Goal: Task Accomplishment & Management: Complete application form

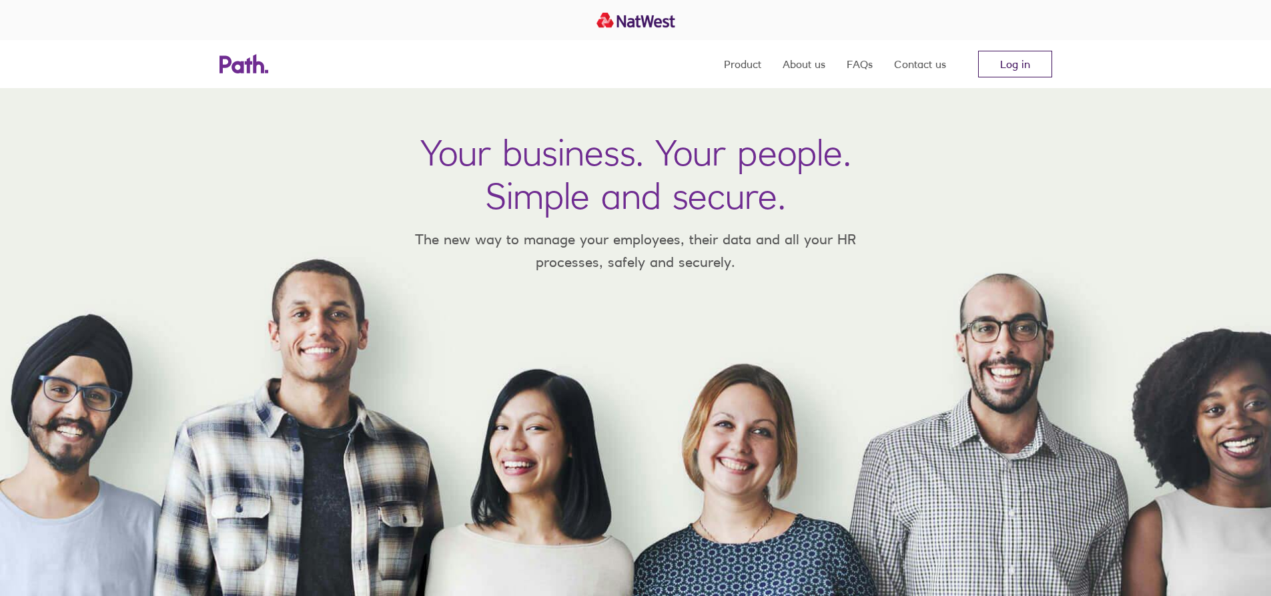
click at [1015, 61] on link "Log in" at bounding box center [1015, 64] width 74 height 27
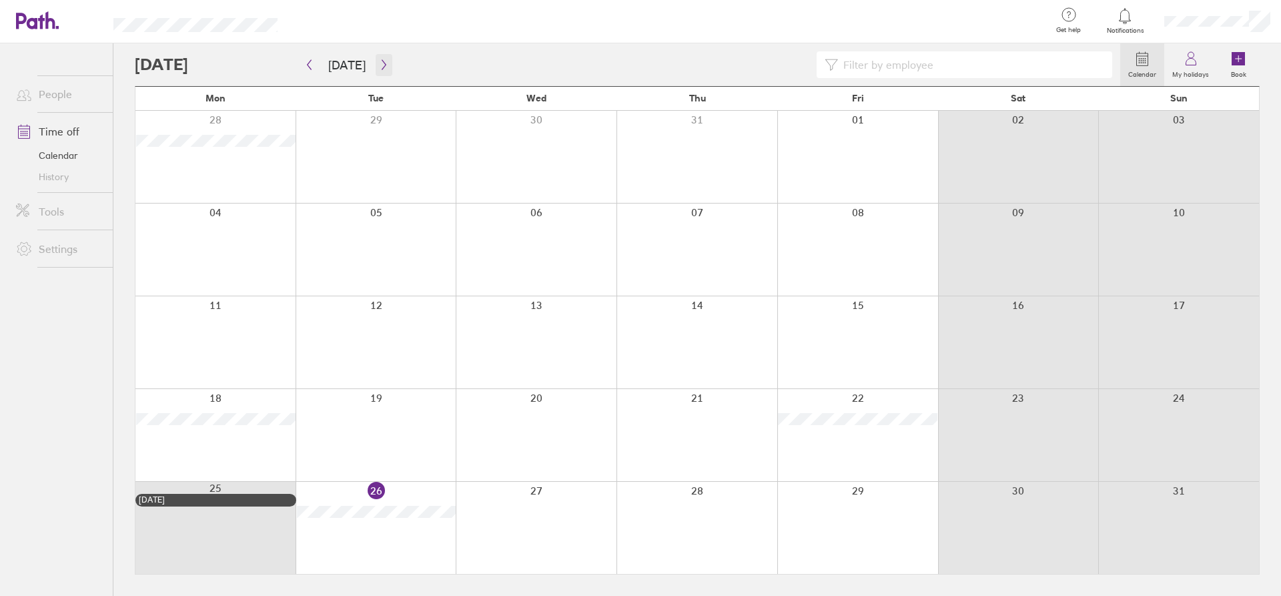
click at [379, 63] on icon "button" at bounding box center [384, 64] width 10 height 11
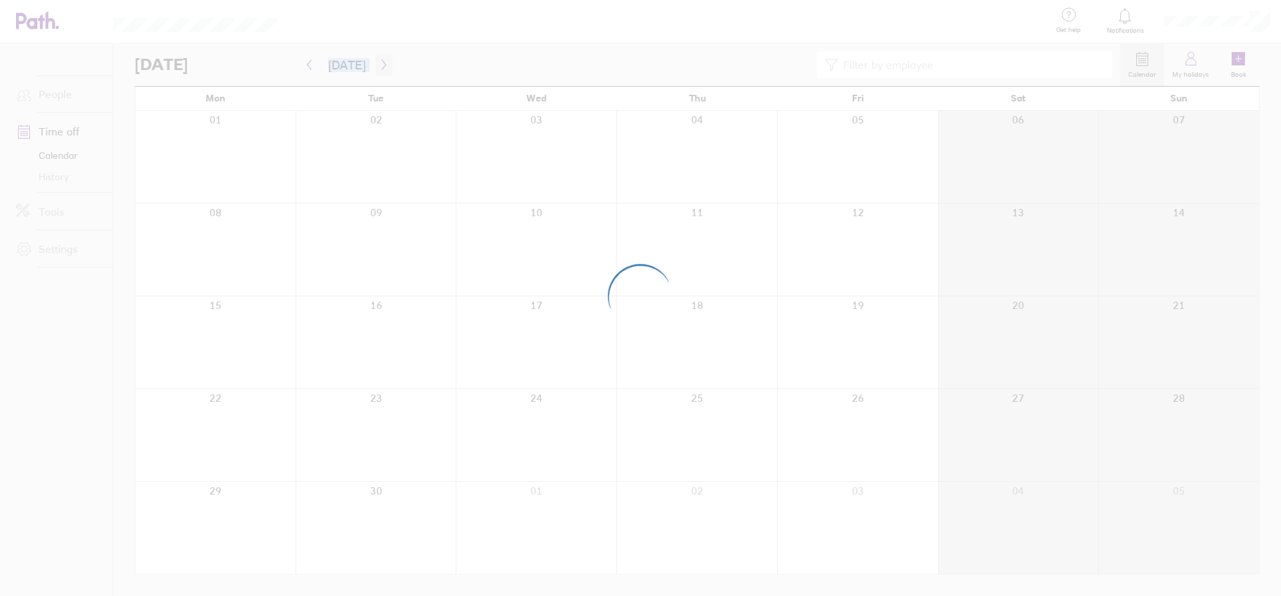
click at [376, 63] on div at bounding box center [640, 298] width 1281 height 596
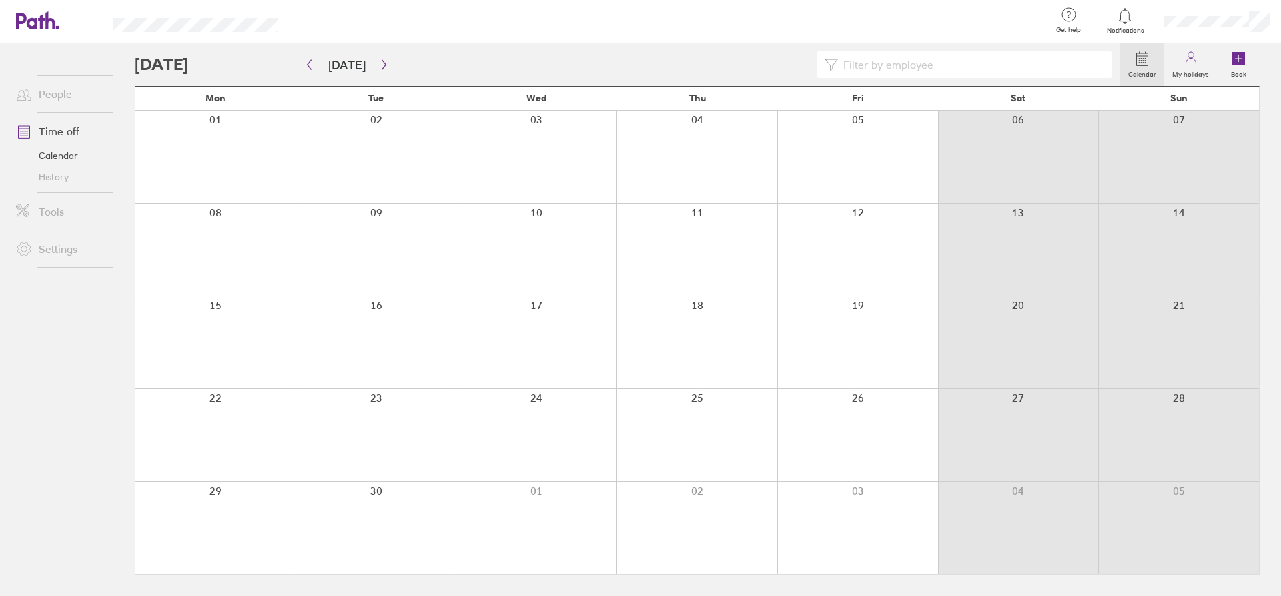
click at [1133, 68] on label "Calendar" at bounding box center [1142, 73] width 44 height 12
click at [384, 61] on button "button" at bounding box center [384, 65] width 17 height 22
click at [380, 71] on button "button" at bounding box center [384, 65] width 17 height 22
drag, startPoint x: 380, startPoint y: 71, endPoint x: 405, endPoint y: 45, distance: 36.8
click at [405, 45] on div "Calendar My holidays Book" at bounding box center [697, 64] width 1125 height 43
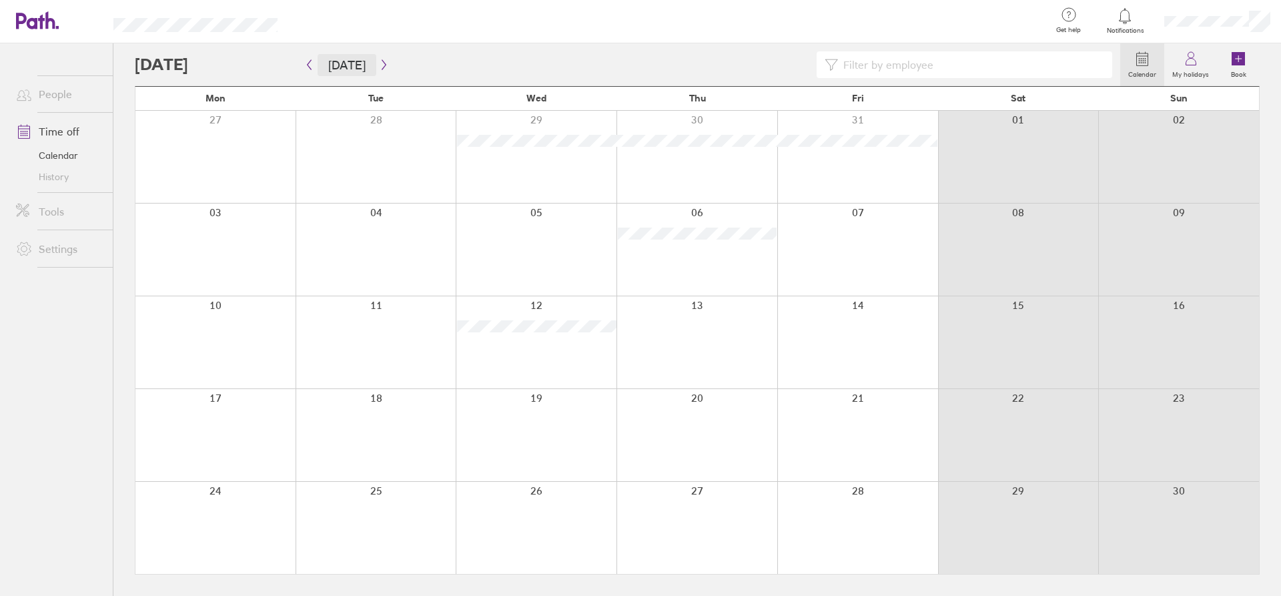
click at [363, 58] on button "[DATE]" at bounding box center [347, 65] width 59 height 22
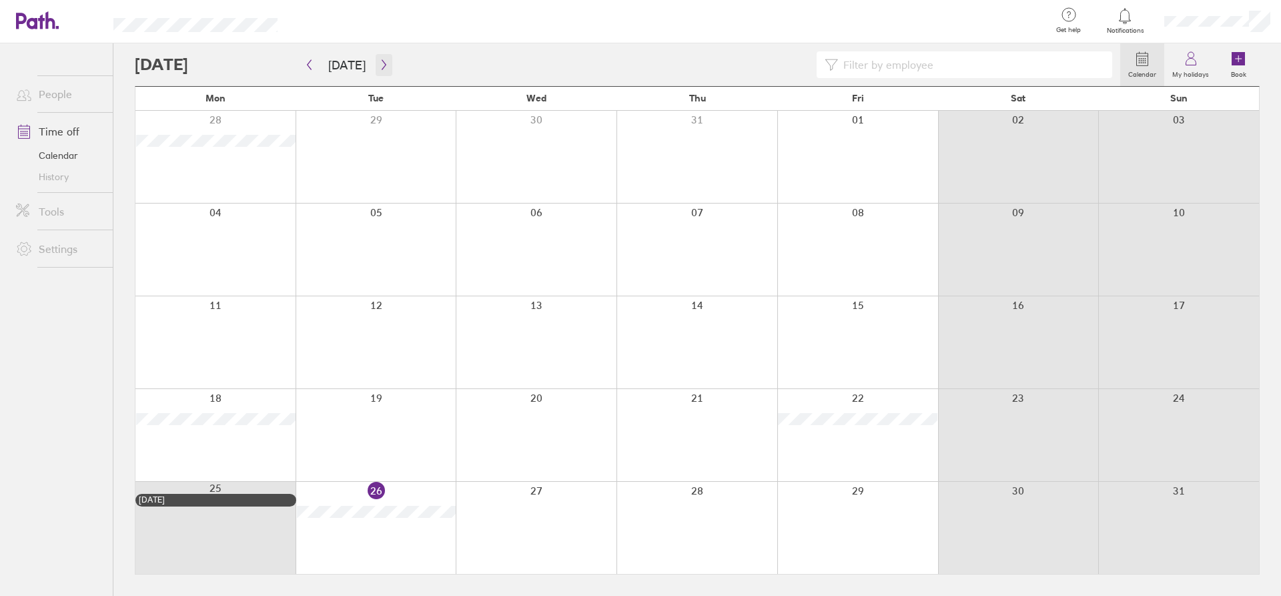
click at [379, 61] on icon "button" at bounding box center [384, 64] width 10 height 11
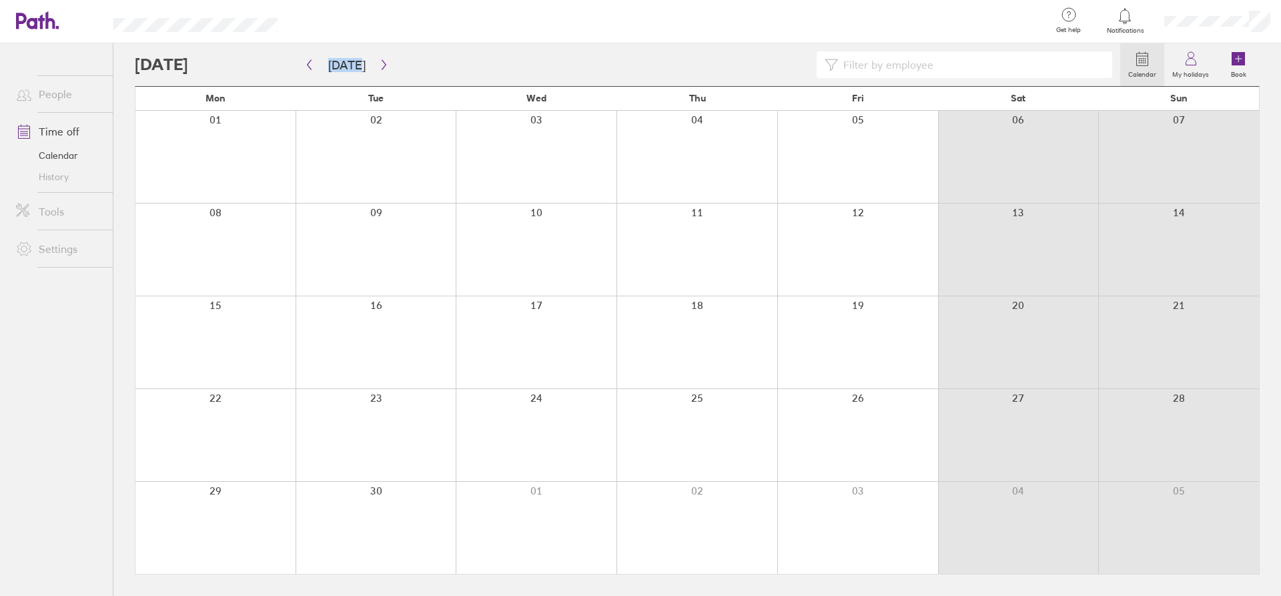
click at [49, 153] on link "Calendar" at bounding box center [58, 155] width 107 height 21
click at [382, 61] on icon "button" at bounding box center [384, 64] width 10 height 11
drag, startPoint x: 376, startPoint y: 58, endPoint x: 393, endPoint y: 48, distance: 20.0
click at [393, 48] on div "Calendar My holidays Book" at bounding box center [697, 64] width 1125 height 43
click at [379, 64] on icon "button" at bounding box center [384, 64] width 10 height 11
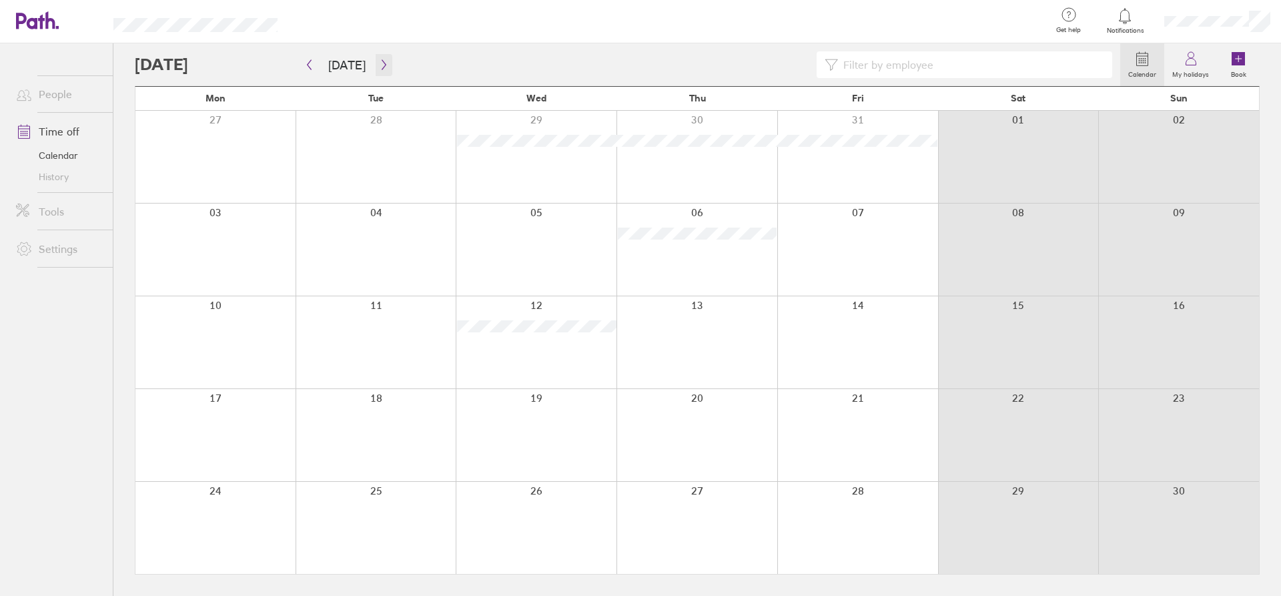
drag, startPoint x: 374, startPoint y: 59, endPoint x: 391, endPoint y: 57, distance: 16.8
drag, startPoint x: 391, startPoint y: 57, endPoint x: 439, endPoint y: 21, distance: 60.0
click at [439, 21] on div at bounding box center [669, 21] width 741 height 43
click at [379, 67] on icon "button" at bounding box center [384, 64] width 10 height 11
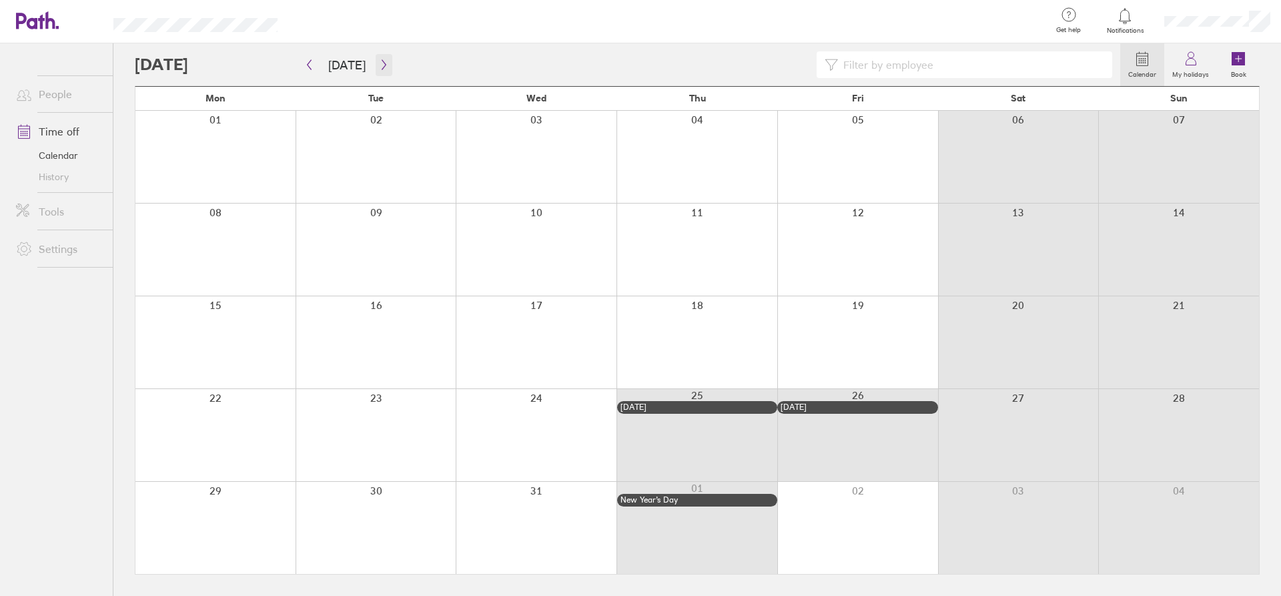
click at [379, 69] on icon "button" at bounding box center [384, 64] width 10 height 11
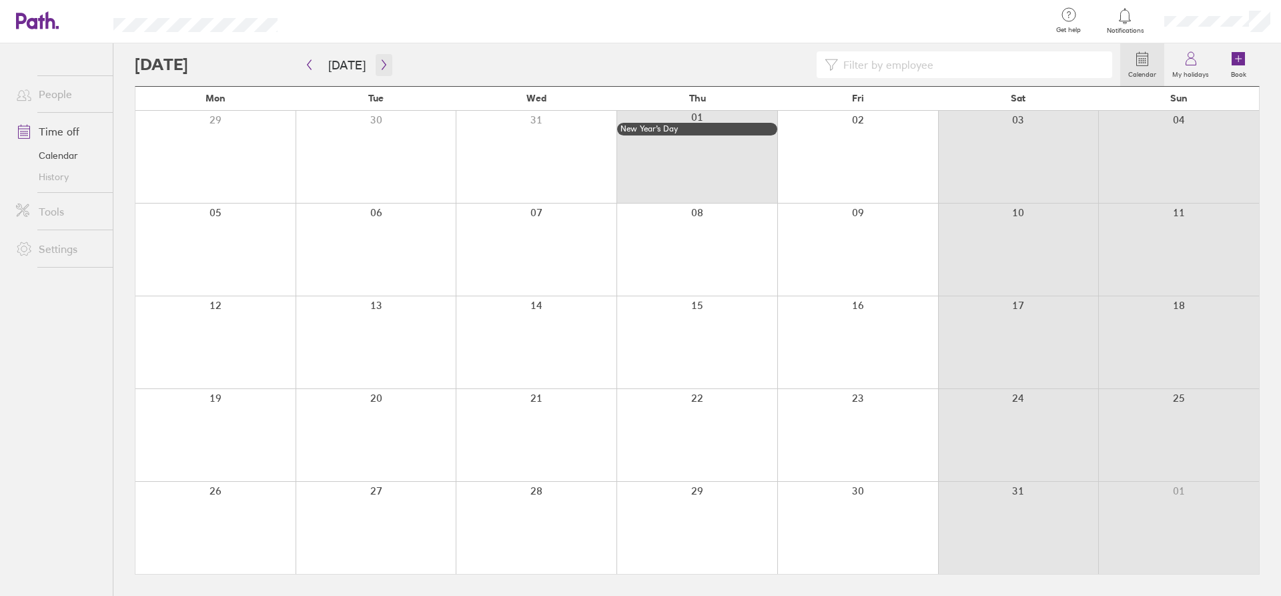
click at [379, 64] on icon "button" at bounding box center [384, 64] width 10 height 11
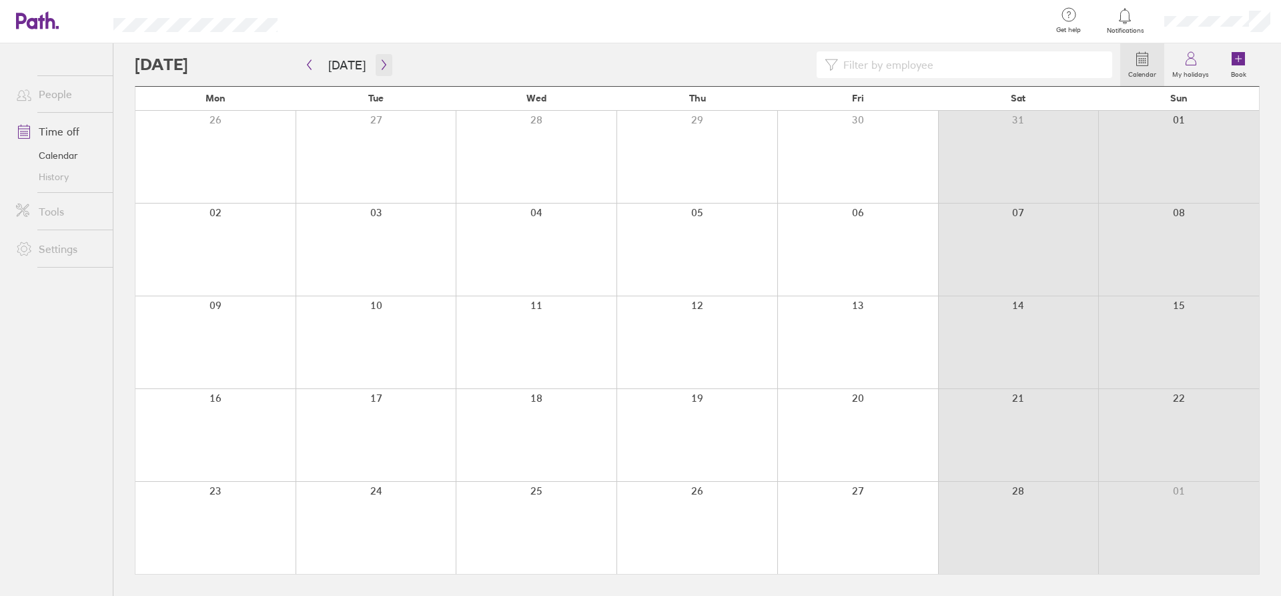
click at [379, 68] on icon "button" at bounding box center [384, 64] width 10 height 11
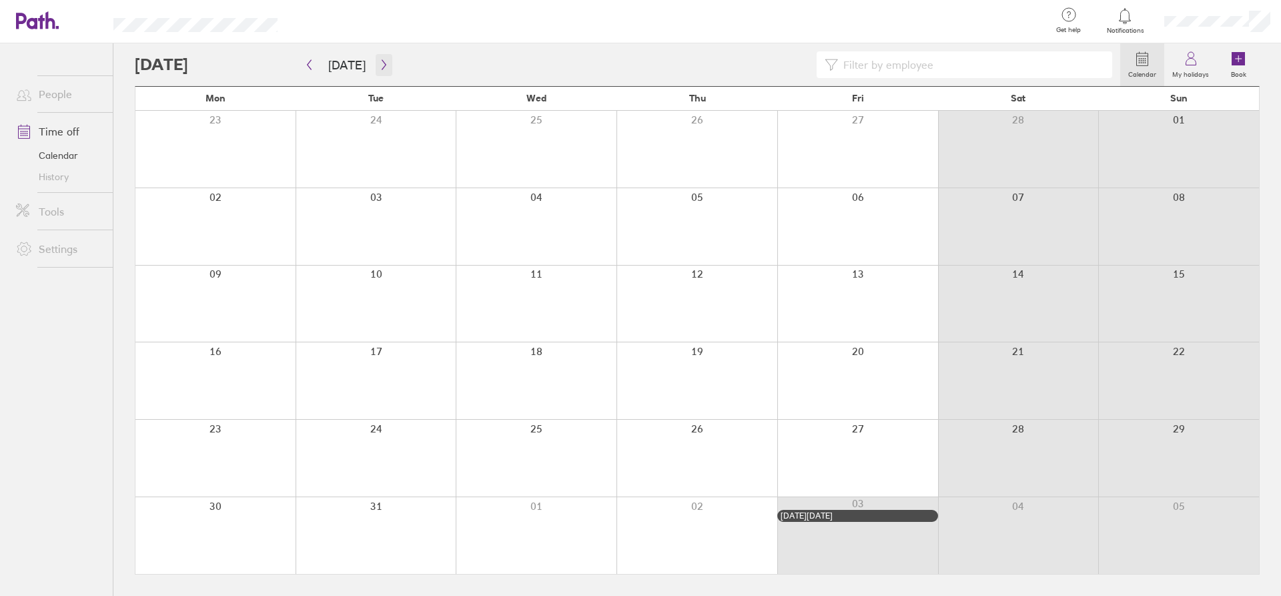
drag, startPoint x: 376, startPoint y: 68, endPoint x: 377, endPoint y: 55, distance: 13.4
click at [377, 55] on button "button" at bounding box center [384, 65] width 17 height 22
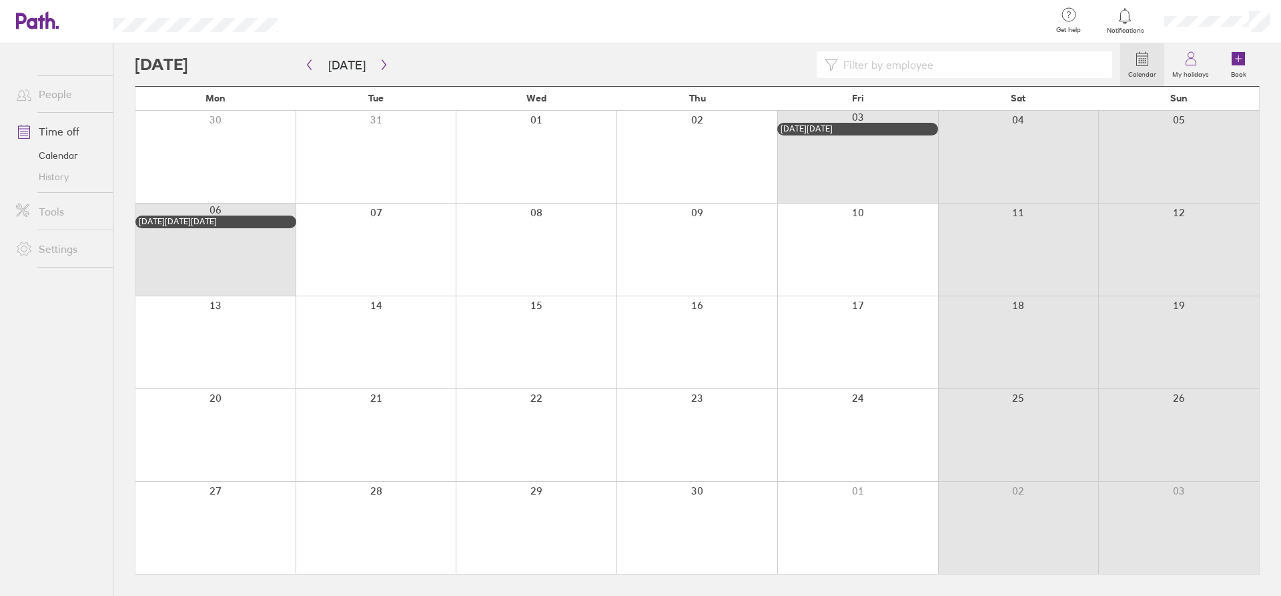
click at [395, 59] on div at bounding box center [627, 64] width 985 height 27
click at [379, 65] on icon "button" at bounding box center [384, 64] width 10 height 11
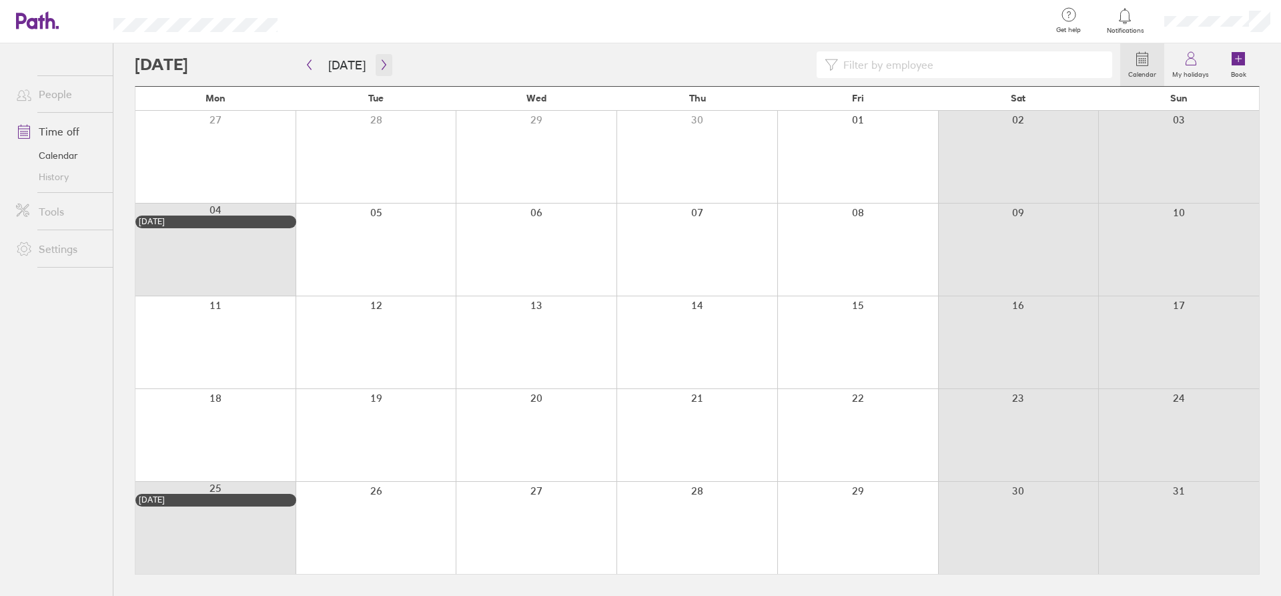
click at [378, 59] on button "button" at bounding box center [384, 65] width 17 height 22
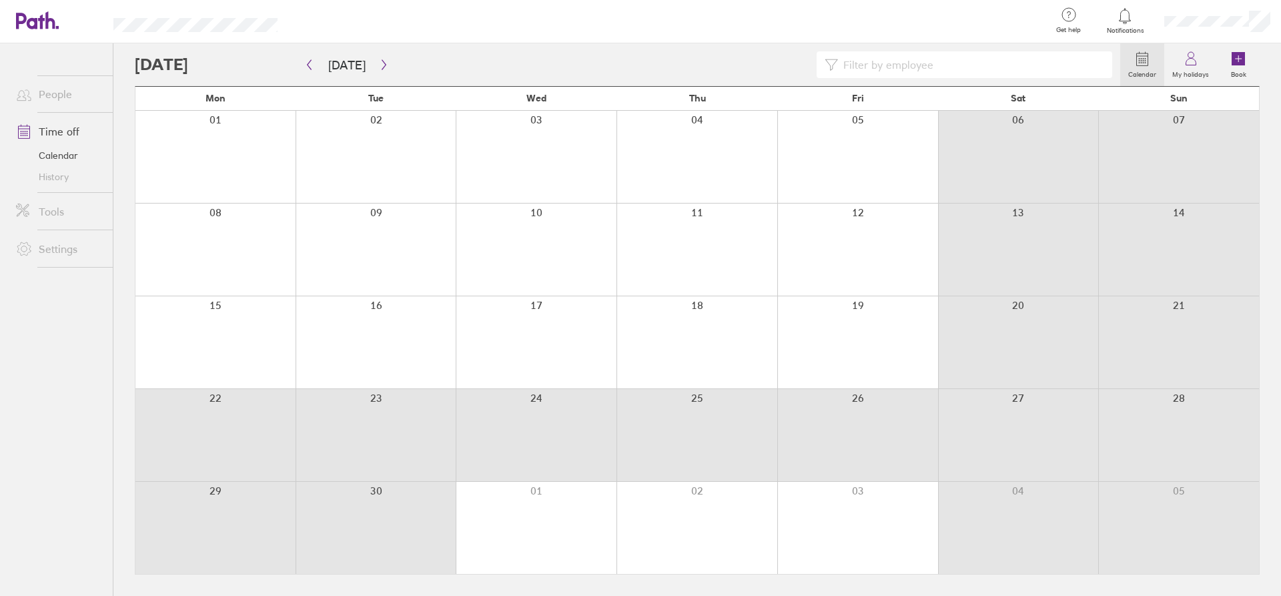
drag, startPoint x: 224, startPoint y: 420, endPoint x: 678, endPoint y: 485, distance: 459.0
click at [678, 485] on div "Mon Tue Wed Thu Fri Sat Sun 01 02 03 04 05 06 07 08 09 10 11 12 13 14 15 16 17 …" at bounding box center [697, 330] width 1125 height 488
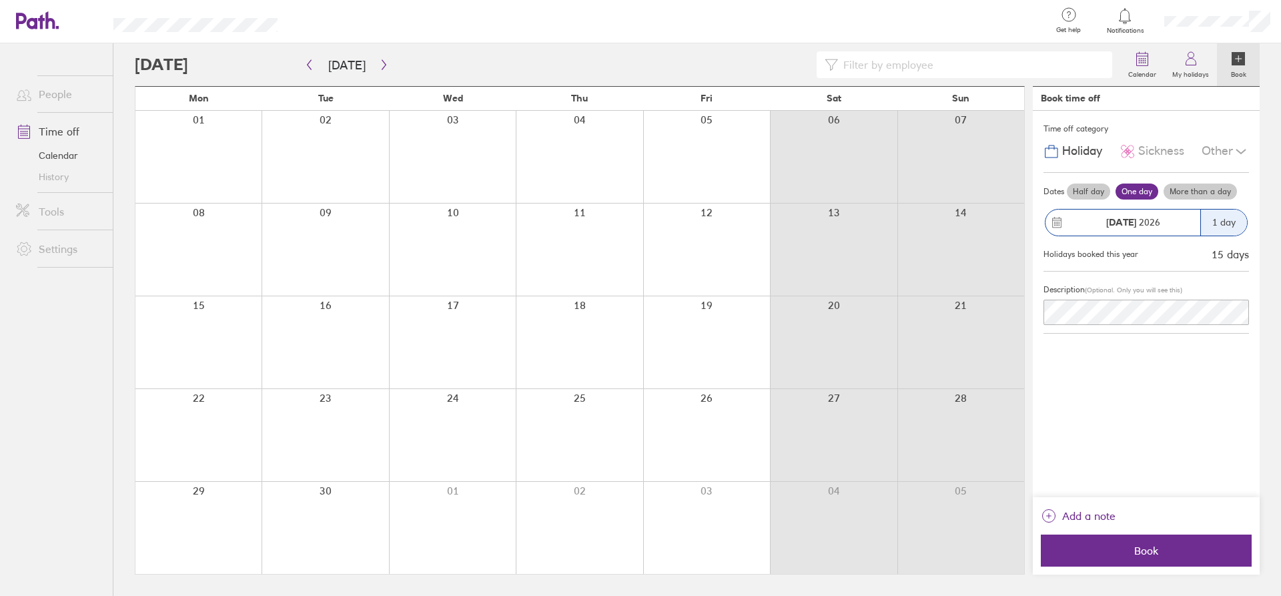
click at [1187, 191] on label "More than a day" at bounding box center [1199, 191] width 73 height 16
click at [0, 0] on input "More than a day" at bounding box center [0, 0] width 0 height 0
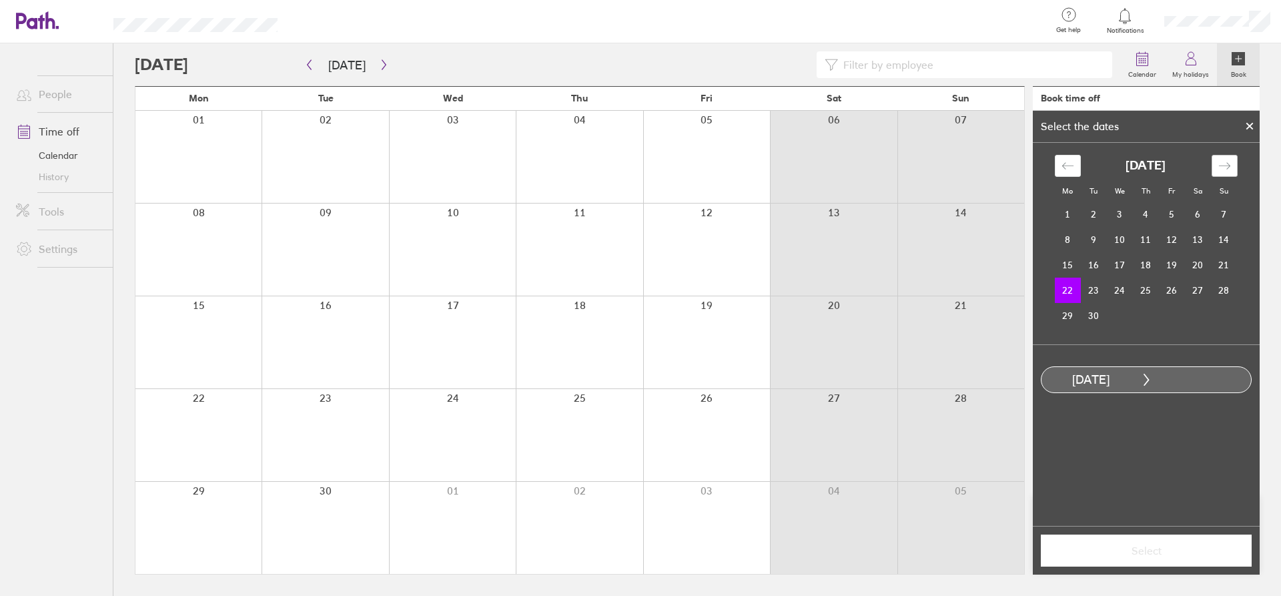
click at [1220, 161] on icon "Move forward to switch to the next month." at bounding box center [1224, 165] width 13 height 13
click at [1171, 209] on td "3" at bounding box center [1172, 213] width 26 height 25
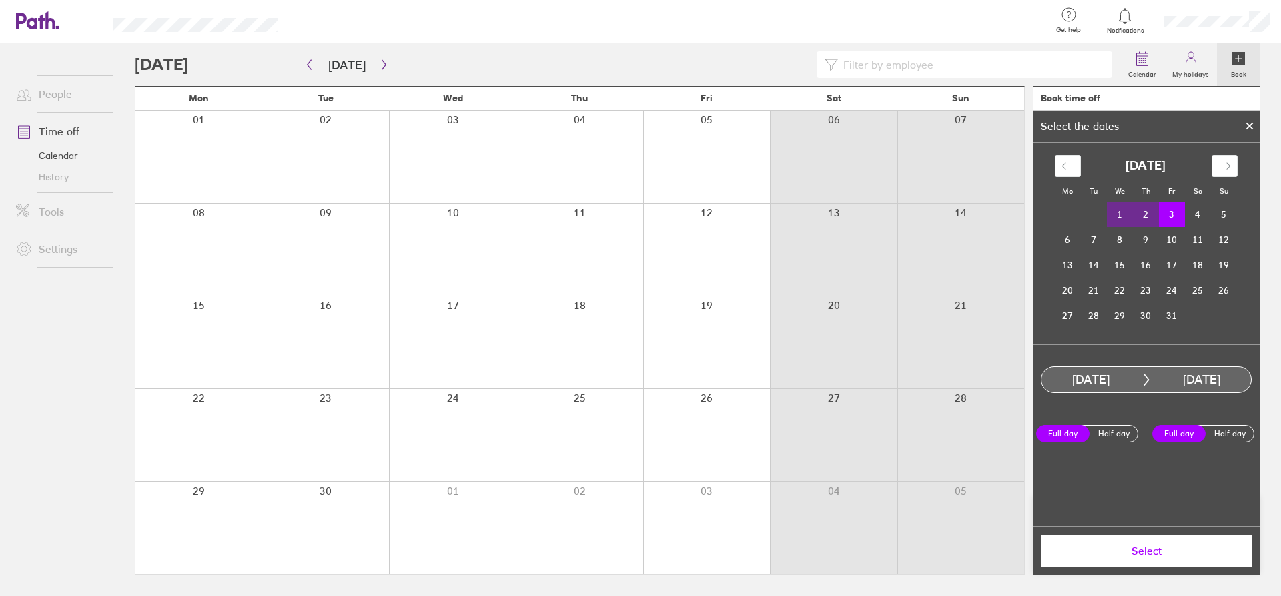
click at [1162, 534] on div "Select" at bounding box center [1146, 550] width 227 height 49
click at [1160, 548] on span "Select" at bounding box center [1146, 550] width 192 height 12
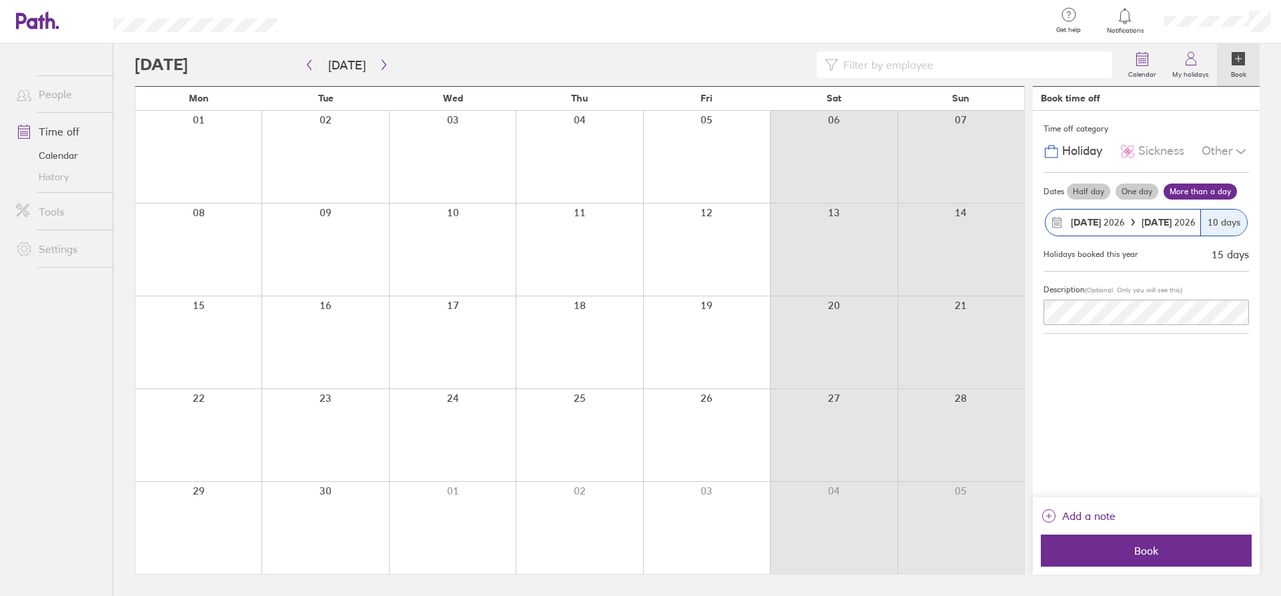
click at [1206, 256] on div "Holidays booked this year 15 days" at bounding box center [1145, 253] width 205 height 20
click at [1221, 256] on div "15 days" at bounding box center [1230, 254] width 37 height 12
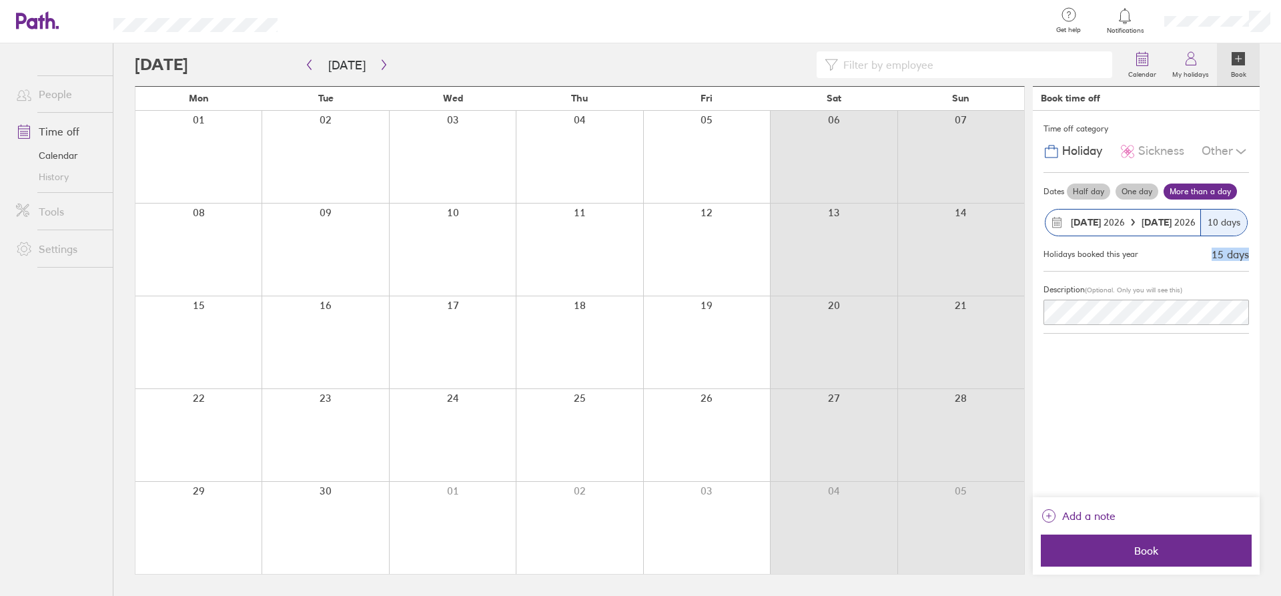
click at [1221, 256] on div "15 days" at bounding box center [1230, 254] width 37 height 12
click at [1220, 256] on div "15 days" at bounding box center [1230, 254] width 37 height 12
click at [1169, 258] on div "Holidays booked this year 15 days" at bounding box center [1145, 253] width 205 height 20
click at [1121, 540] on button "Book" at bounding box center [1146, 550] width 211 height 32
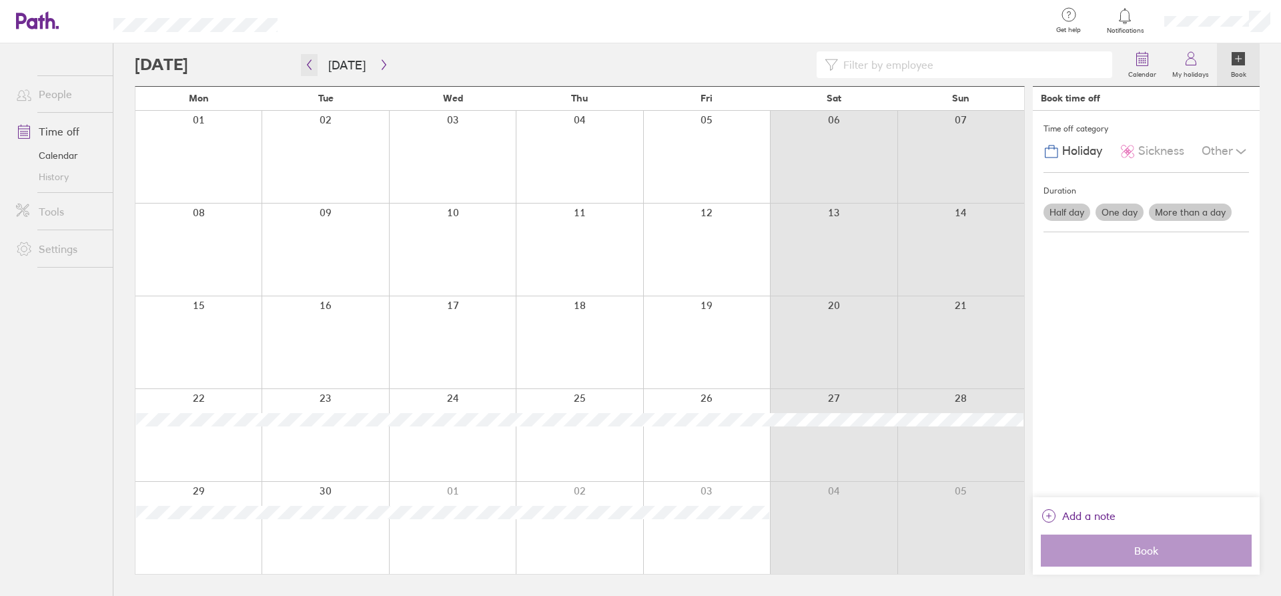
click at [300, 65] on div "Calendar My holidays Book [DATE] [DATE] Mon Tue Wed Thu Fri Sat Sun 01 02 03 04…" at bounding box center [696, 319] width 1167 height 552
click at [344, 58] on button "[DATE]" at bounding box center [347, 65] width 59 height 22
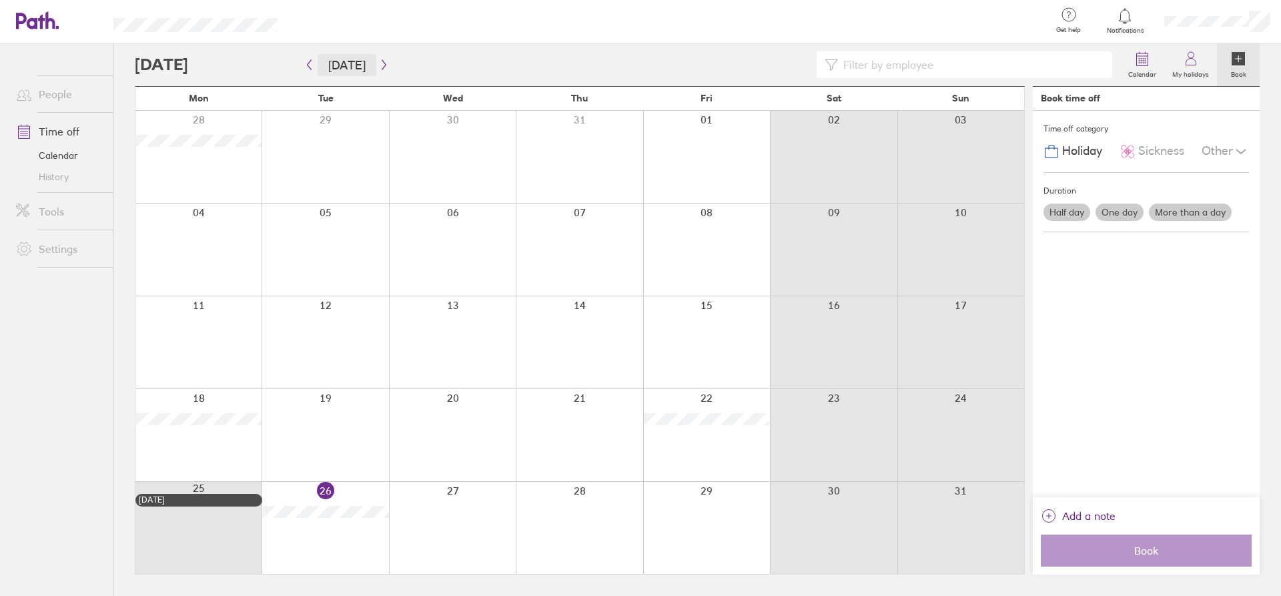
click at [338, 64] on button "[DATE]" at bounding box center [347, 65] width 59 height 22
